Goal: Find specific page/section: Find specific page/section

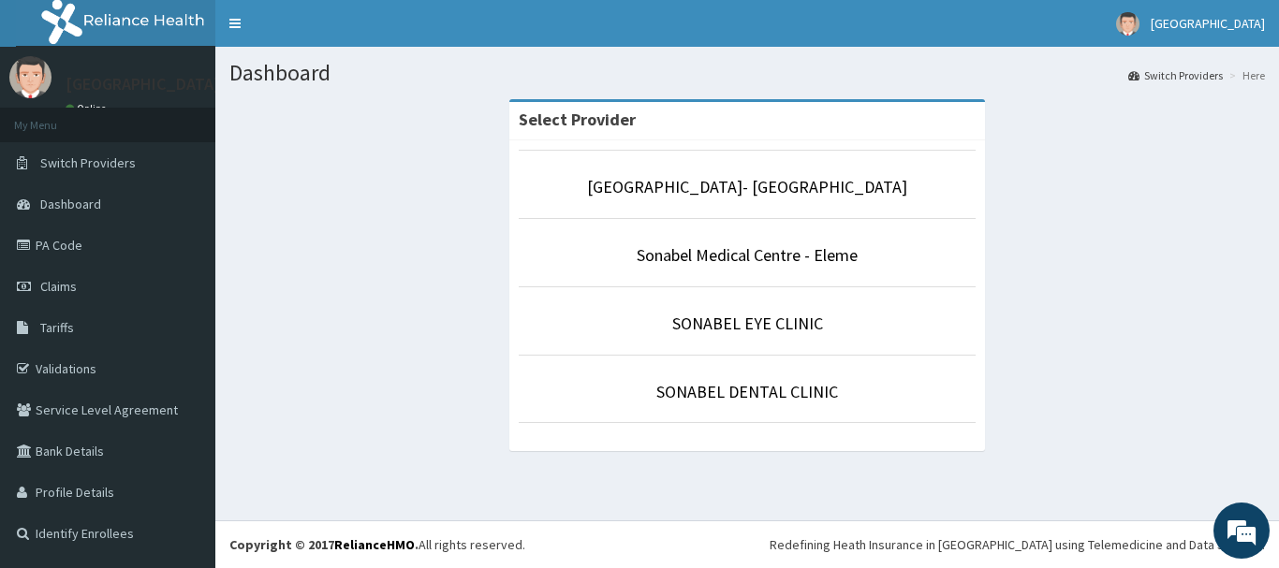
click at [379, 256] on div "Select Provider Sonabel Medical Centre- [PERSON_NAME] [GEOGRAPHIC_DATA] - Eleme…" at bounding box center [747, 284] width 1036 height 371
click at [81, 251] on link "PA Code" at bounding box center [107, 245] width 215 height 41
